Goal: Find specific page/section: Find specific page/section

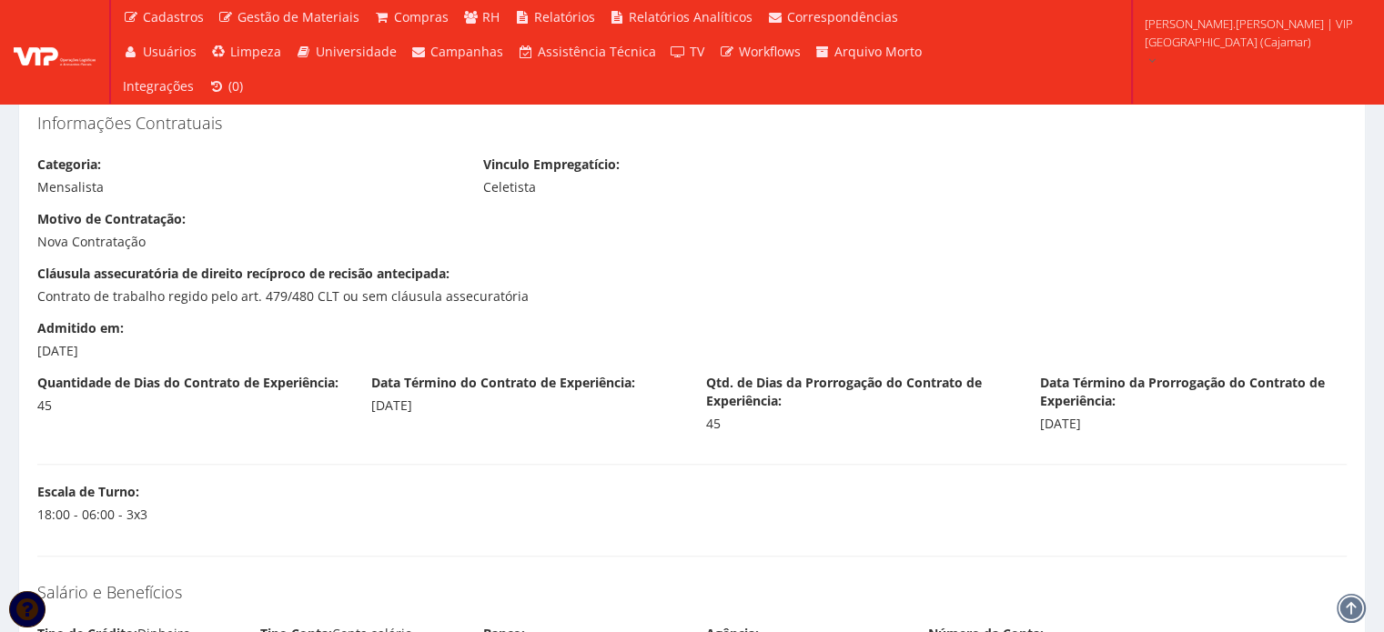
scroll to position [1603, 0]
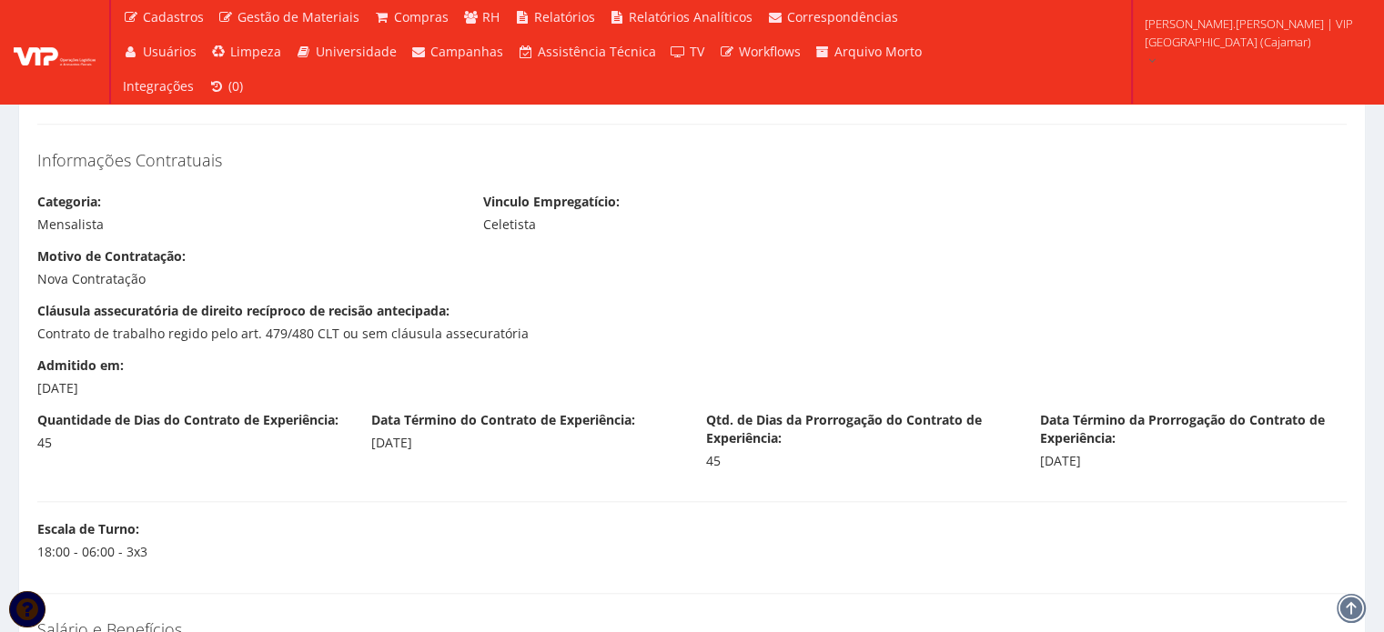
drag, startPoint x: 35, startPoint y: 364, endPoint x: 114, endPoint y: 385, distance: 81.9
click at [114, 385] on div "Admitido em: 20/08/2025" at bounding box center [191, 377] width 334 height 41
copy div "Admitido em: 20/08/2025"
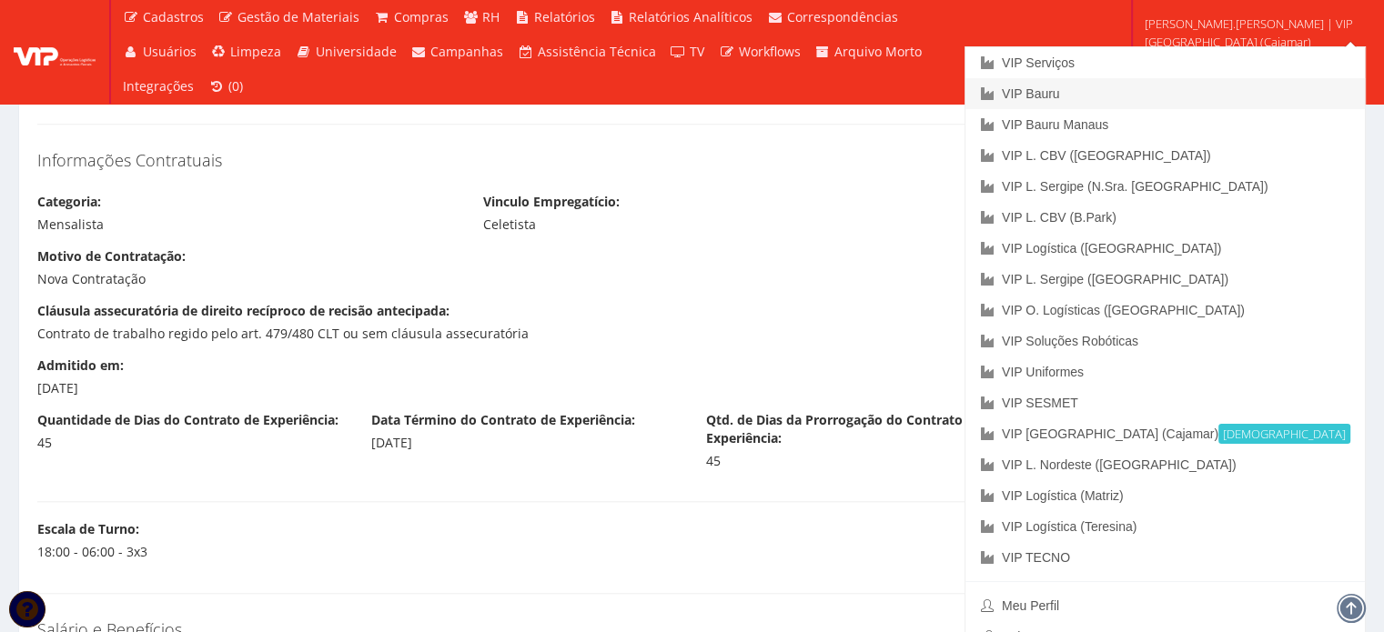
click at [1248, 92] on link "VIP Bauru" at bounding box center [1164, 93] width 399 height 31
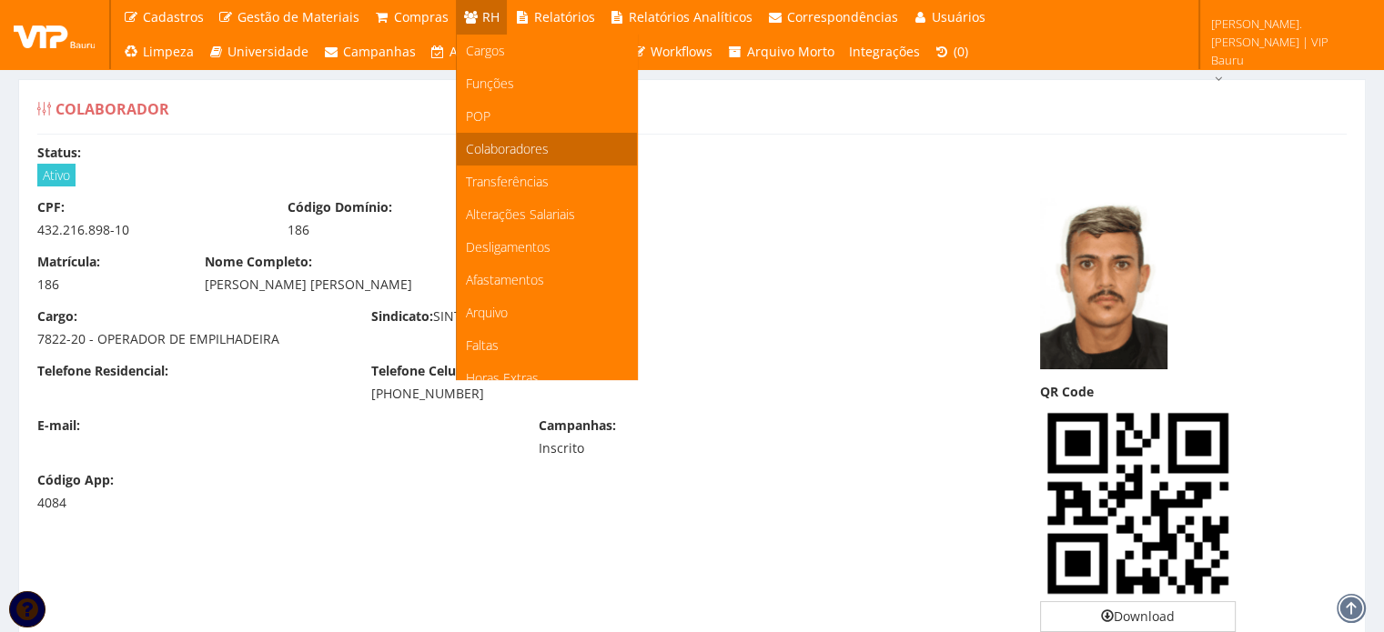
click at [497, 152] on span "Colaboradores" at bounding box center [507, 148] width 83 height 17
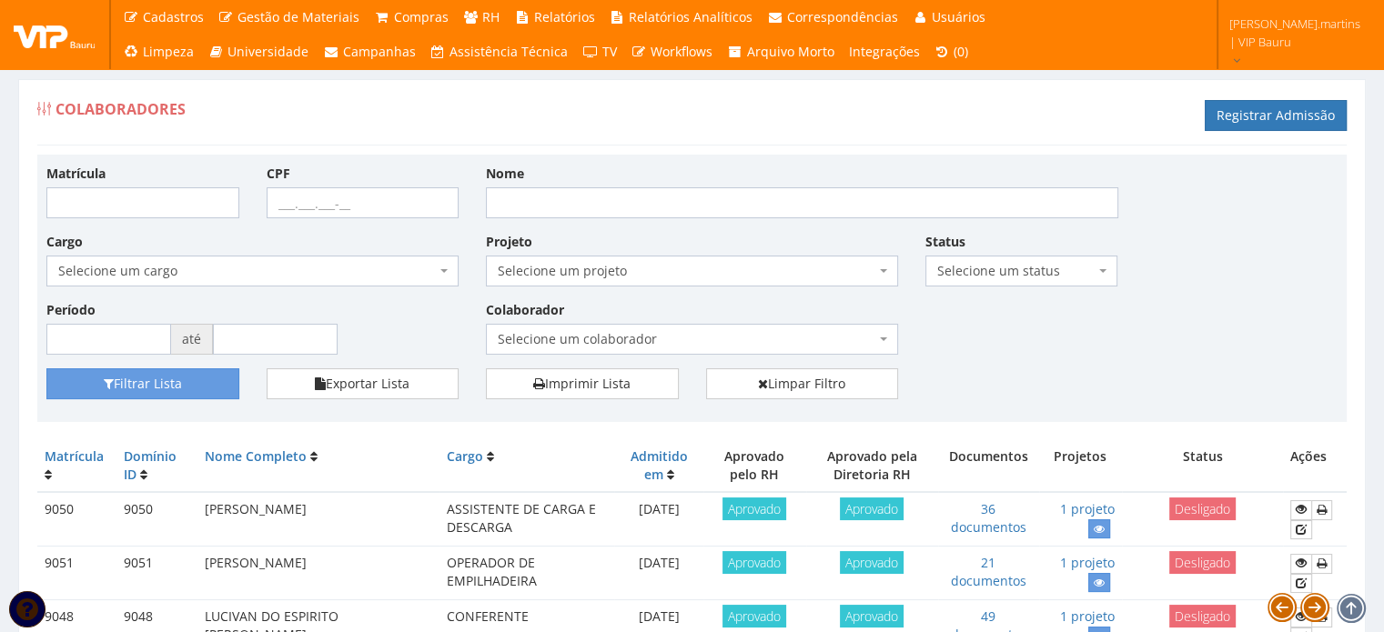
click at [542, 336] on span "Selecione um colaborador" at bounding box center [687, 339] width 378 height 18
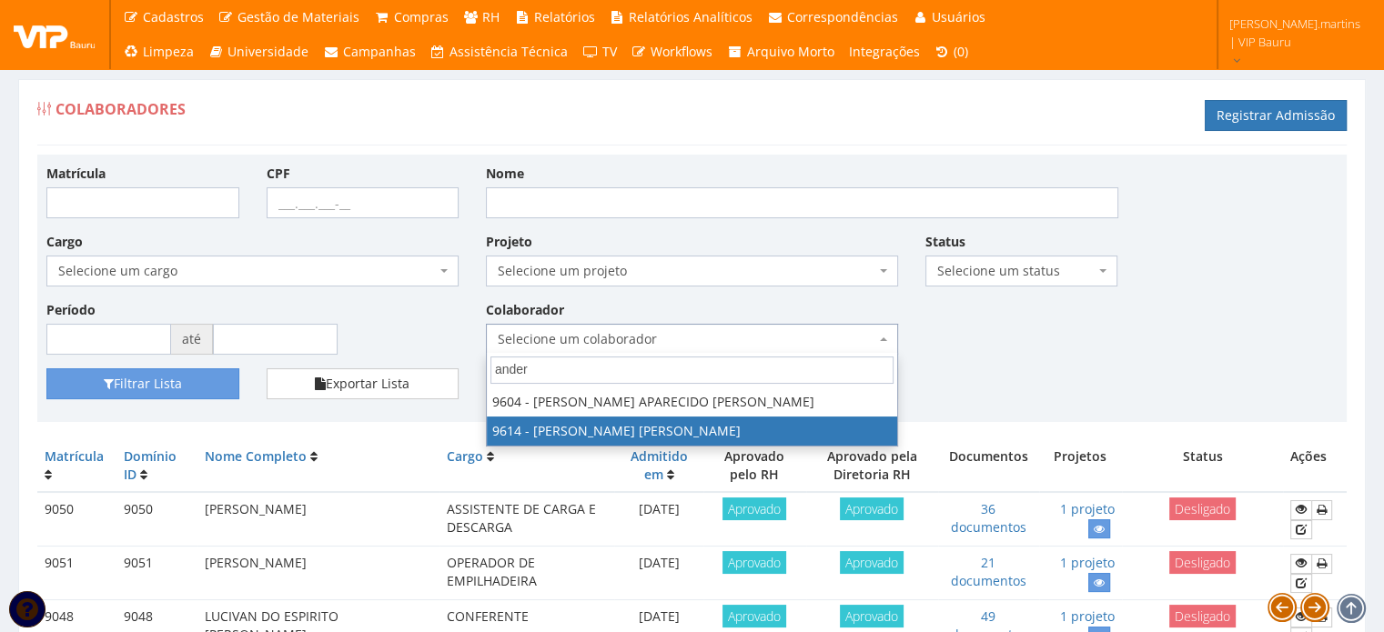
type input "ander"
select select "3784"
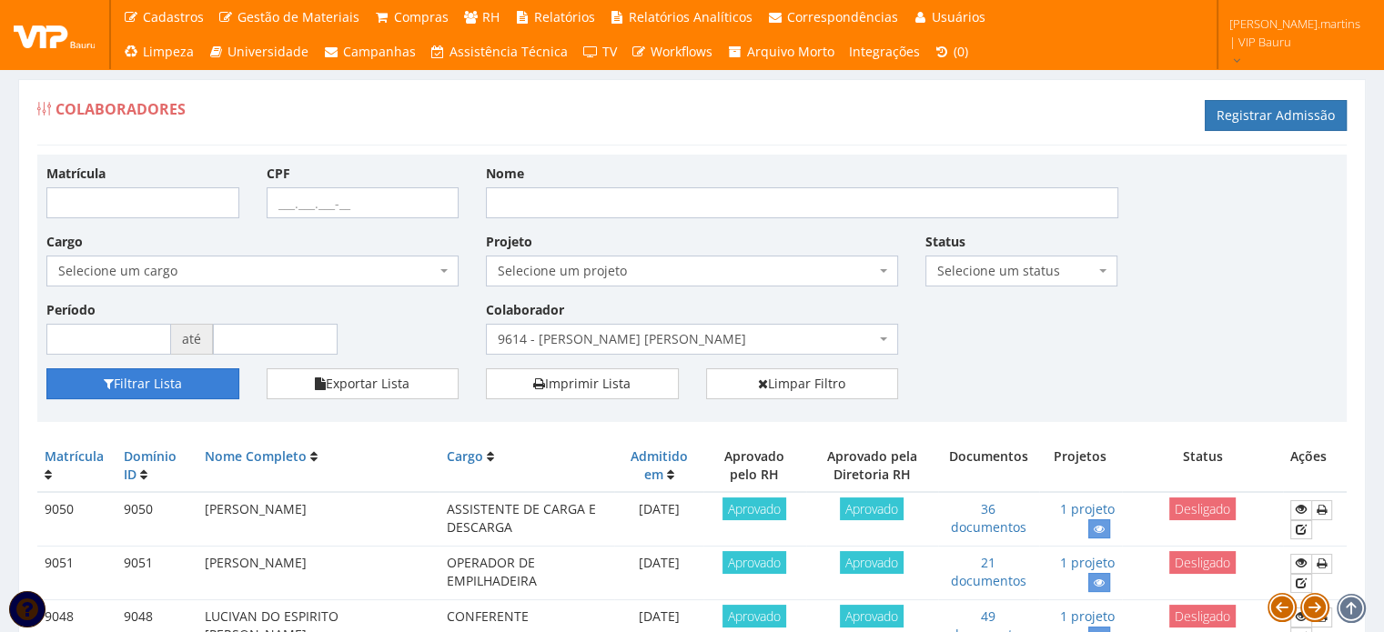
click at [179, 391] on button "Filtrar Lista" at bounding box center [142, 383] width 193 height 31
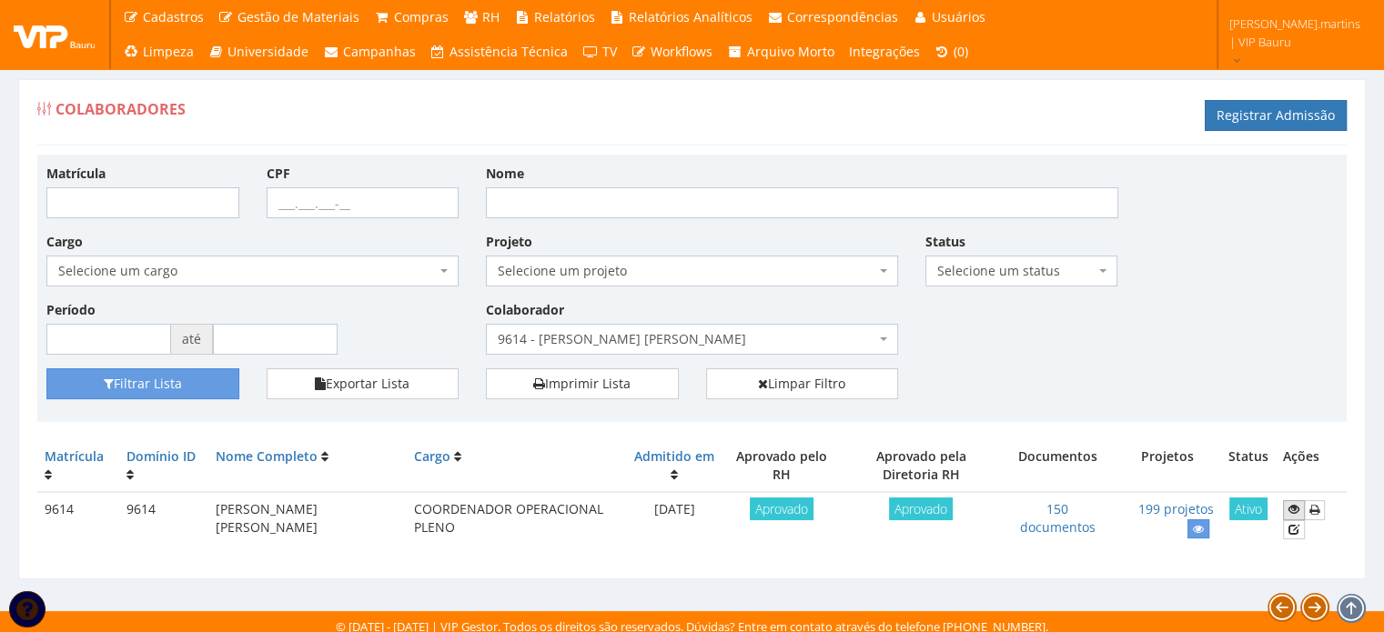
click at [1293, 510] on icon at bounding box center [1293, 509] width 11 height 13
click at [623, 331] on span "9614 - [PERSON_NAME] [PERSON_NAME]" at bounding box center [687, 339] width 378 height 18
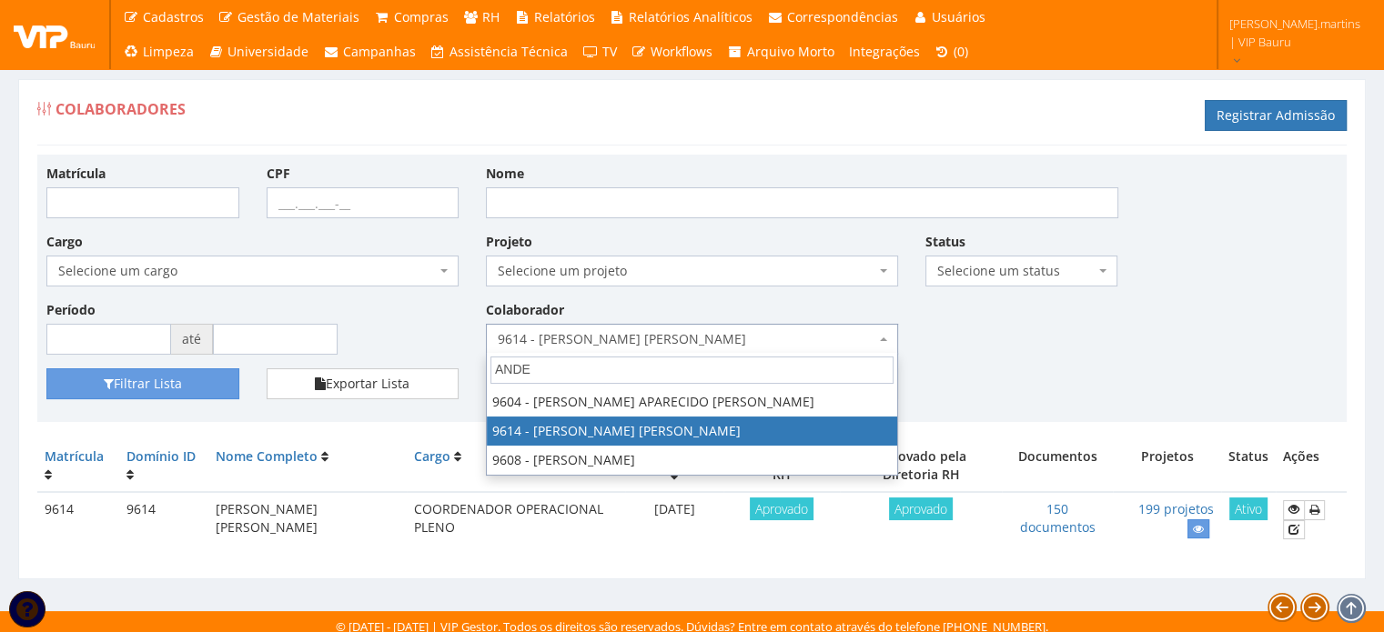
type input "ANDER"
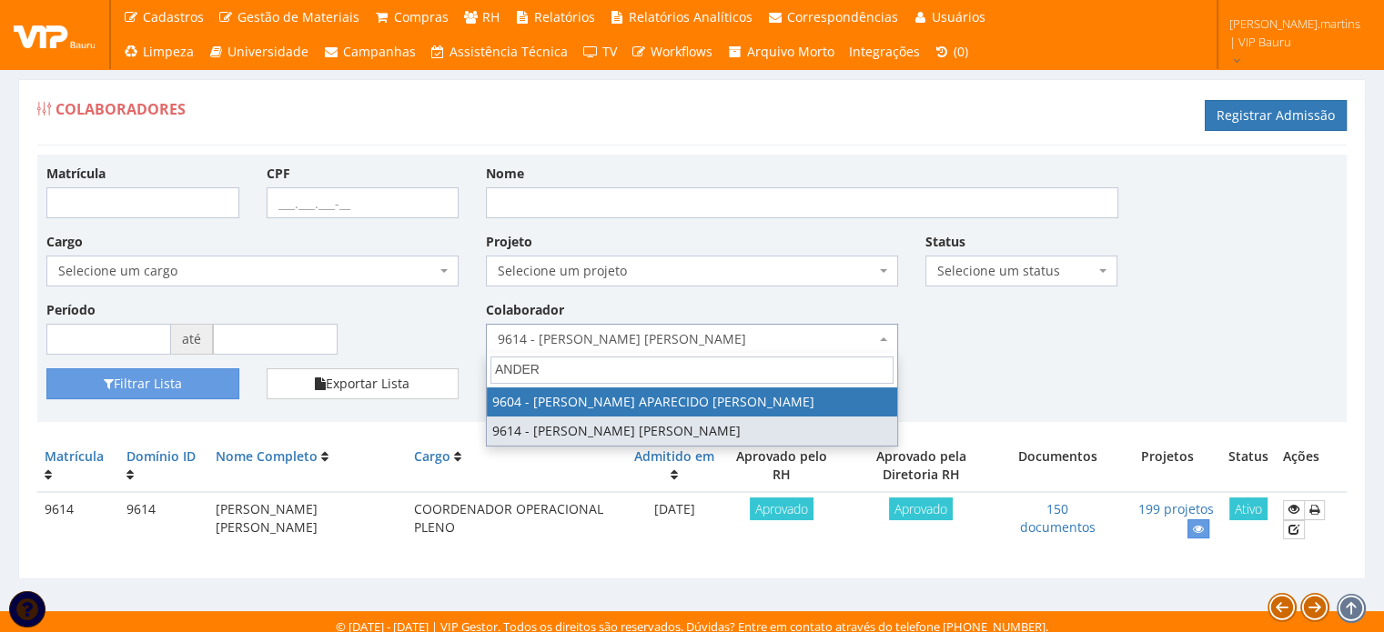
select select "3771"
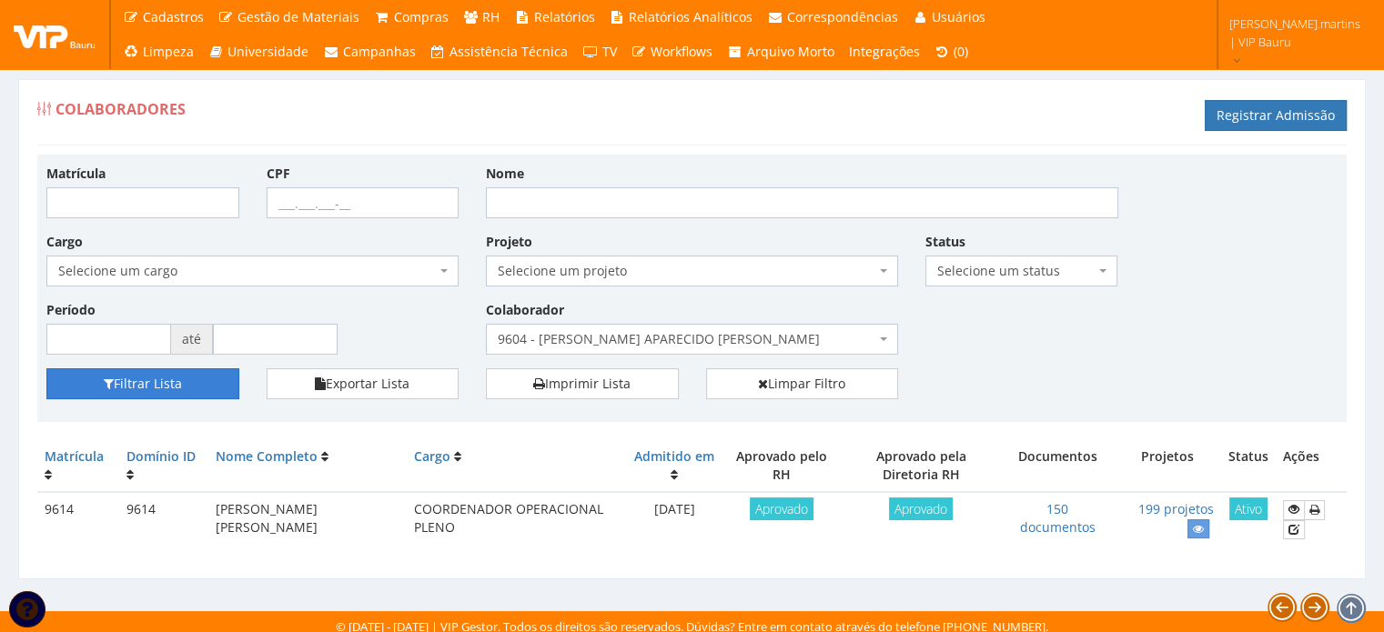
click at [166, 378] on button "Filtrar Lista" at bounding box center [142, 383] width 193 height 31
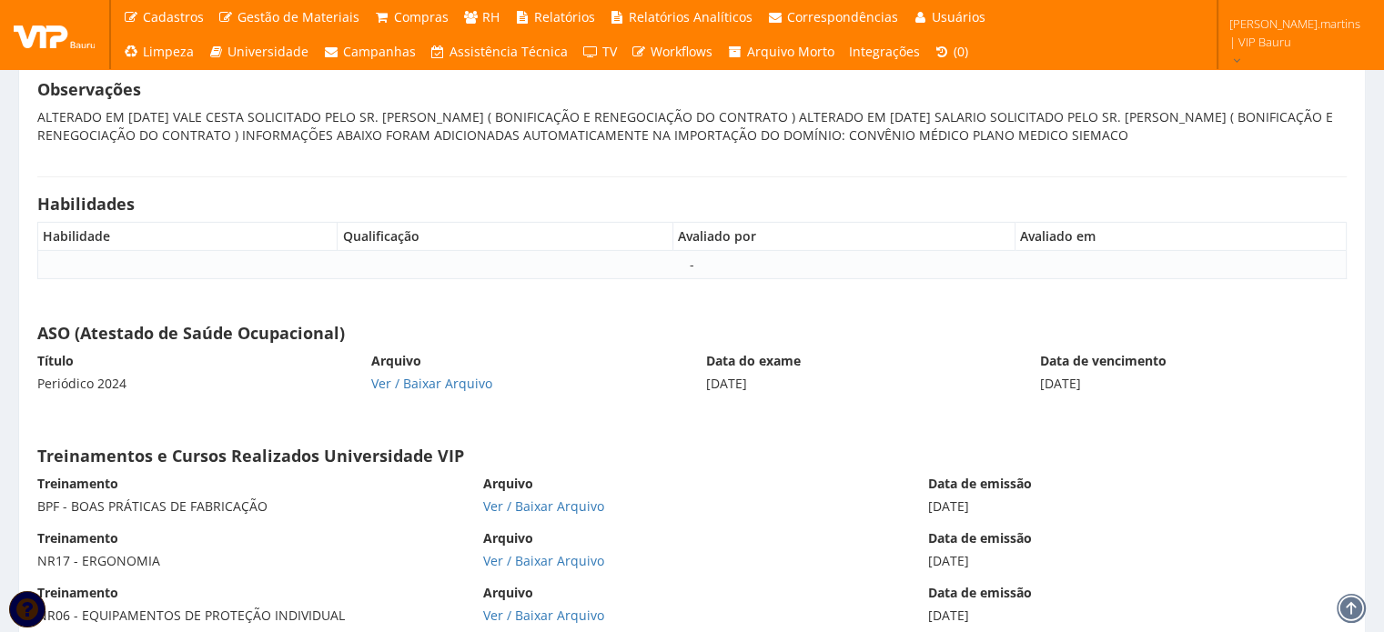
scroll to position [19701, 0]
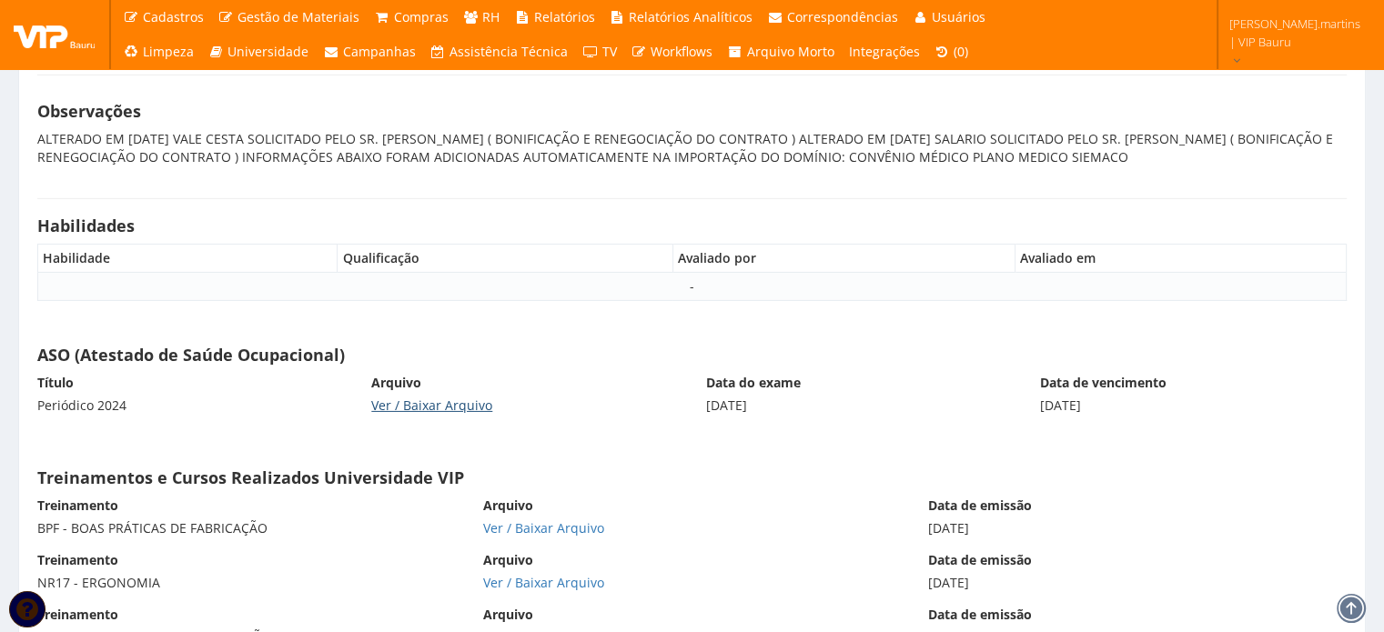
click at [425, 399] on link "Ver / Baixar Arquivo" at bounding box center [431, 405] width 121 height 17
